Goal: Information Seeking & Learning: Learn about a topic

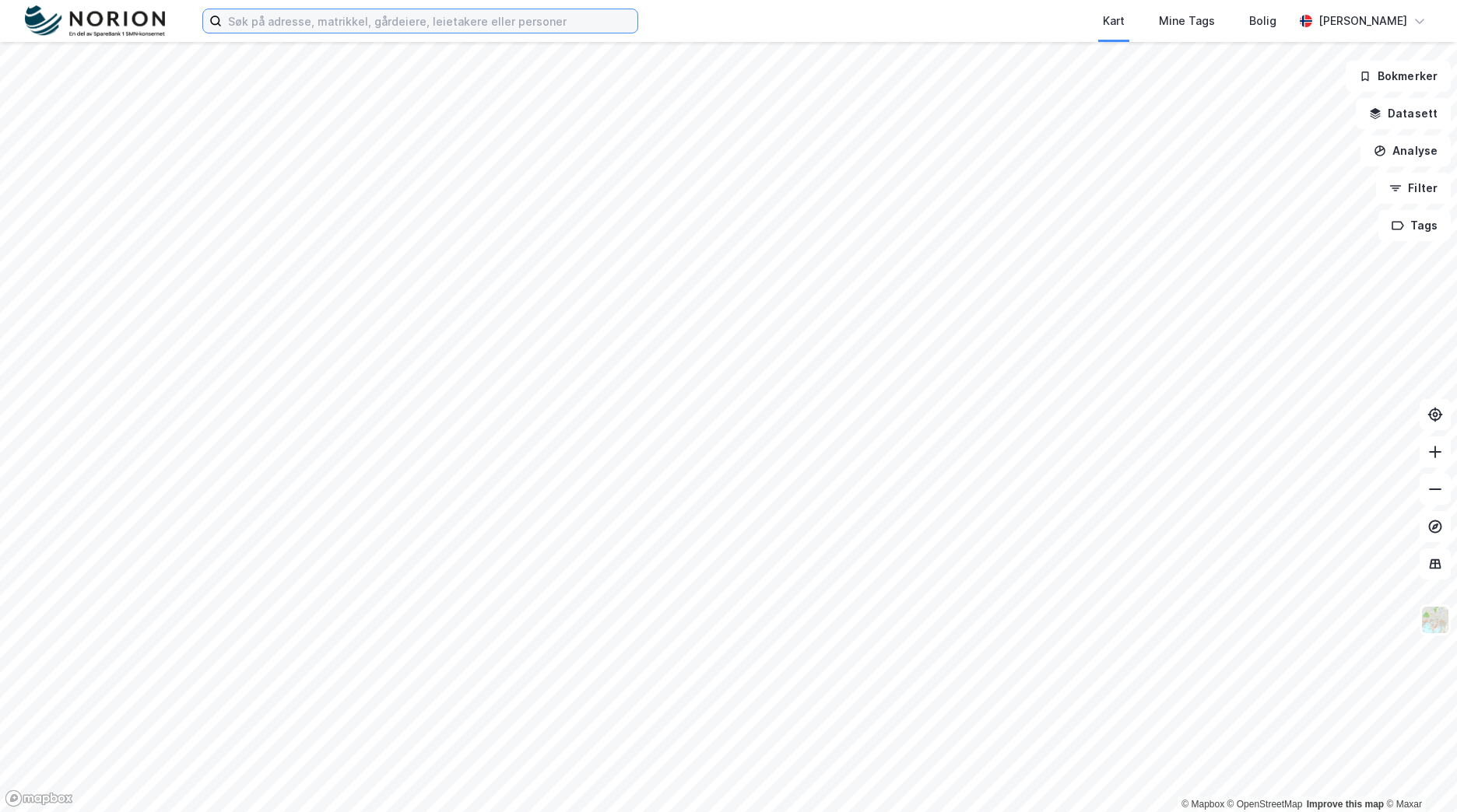
click at [483, 22] on input at bounding box center [429, 21] width 416 height 23
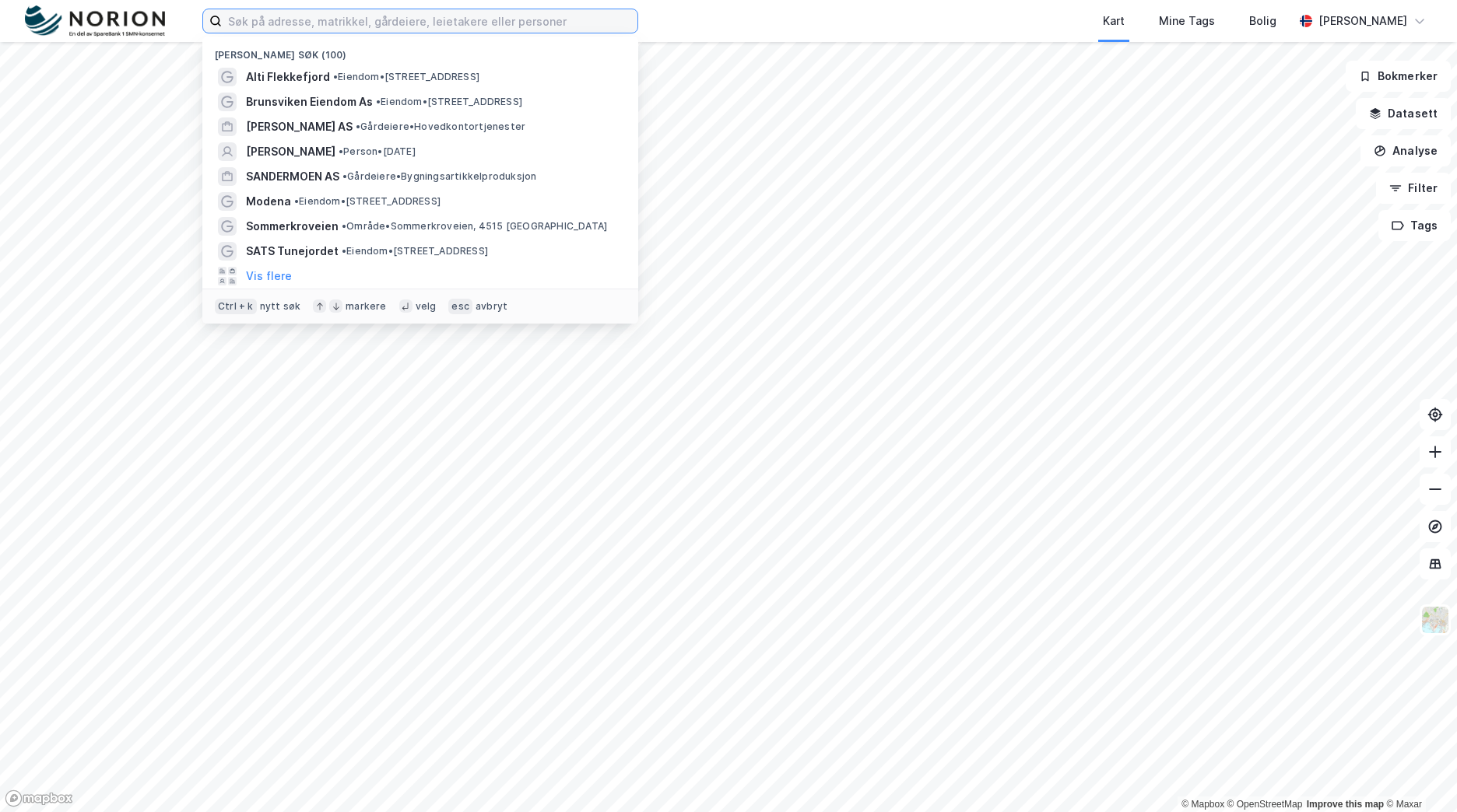
type input "b"
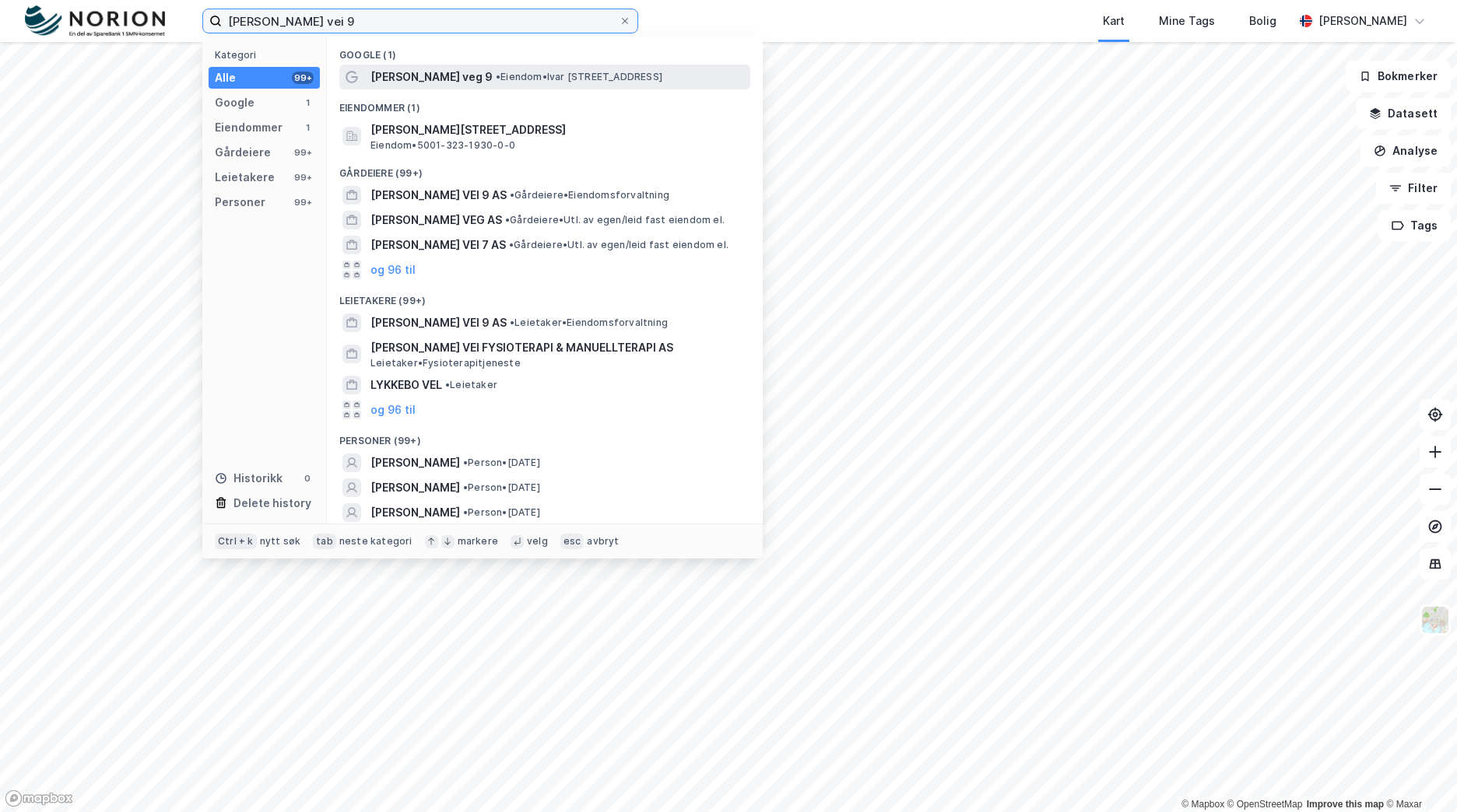
type input "[PERSON_NAME] vei 9"
click at [509, 71] on span "• Eiendom • [PERSON_NAME][STREET_ADDRESS]" at bounding box center [579, 77] width 166 height 12
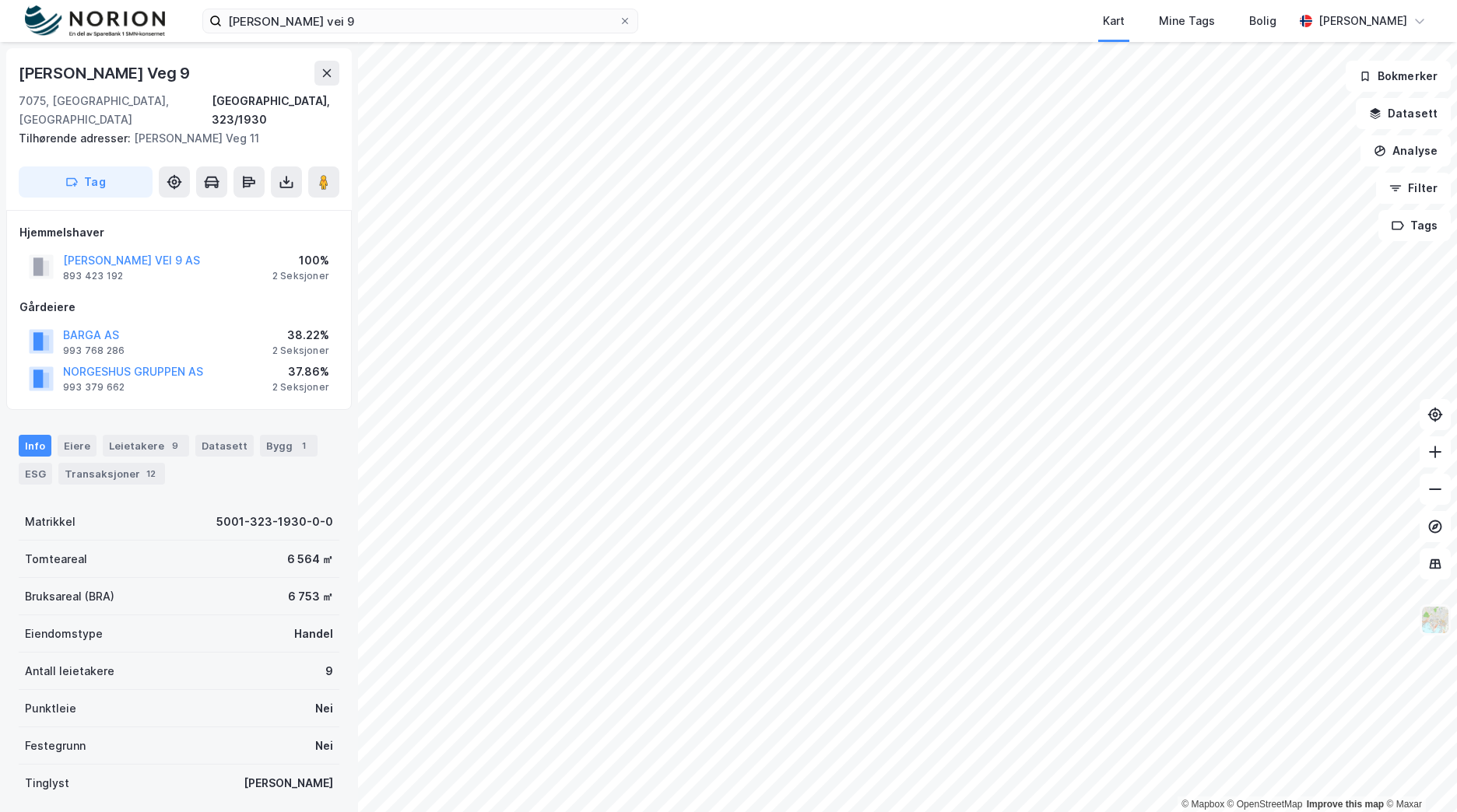
click at [1445, 619] on img at bounding box center [1435, 620] width 30 height 30
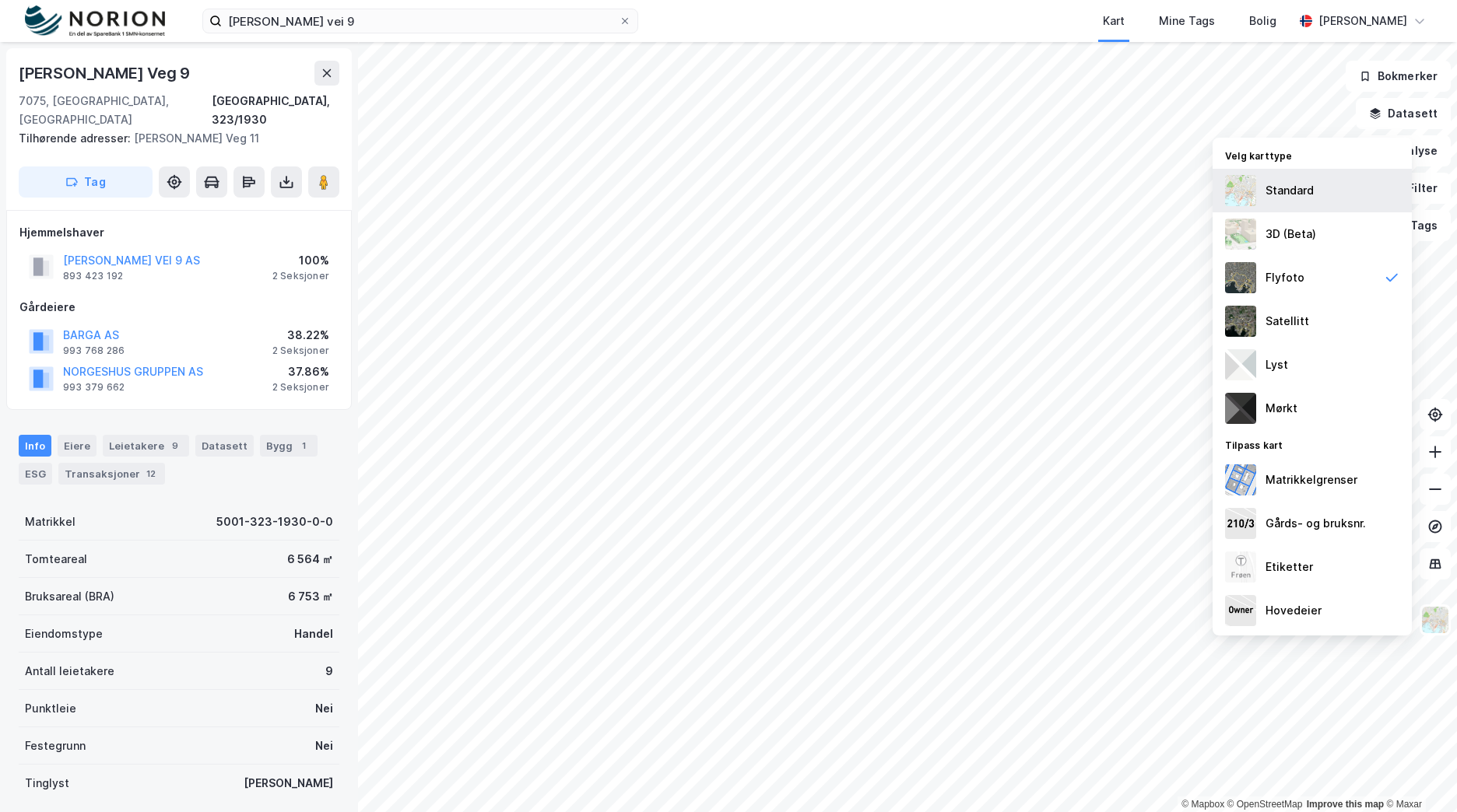
click at [1281, 192] on div "Standard" at bounding box center [1289, 190] width 49 height 19
